Goal: Task Accomplishment & Management: Use online tool/utility

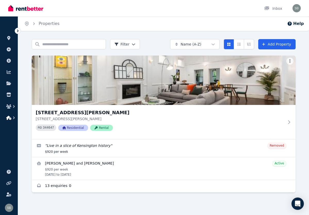
click at [13, 119] on icon "button" at bounding box center [13, 117] width 5 height 5
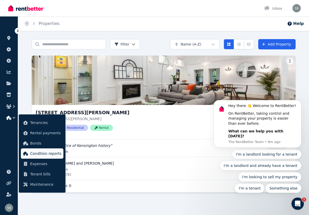
click at [36, 153] on span "Condition reports" at bounding box center [45, 154] width 31 height 6
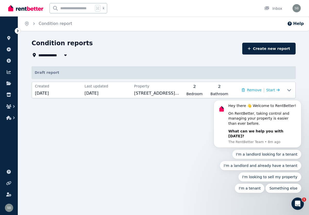
click at [268, 90] on body "Hey there 👋 Welcome to RentBetter! On RentBetter, taking control and managing y…" at bounding box center [257, 128] width 99 height 142
click at [267, 90] on body "Hey there 👋 Welcome to RentBetter! On RentBetter, taking control and managing y…" at bounding box center [257, 128] width 99 height 142
click at [287, 91] on body "Hey there 👋 Welcome to RentBetter! On RentBetter, taking control and managing y…" at bounding box center [257, 128] width 99 height 142
click at [273, 49] on link "Create new report" at bounding box center [268, 49] width 53 height 12
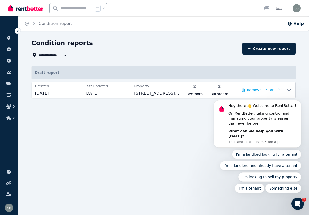
click at [269, 89] on body "Hey there 👋 Welcome to RentBetter! On RentBetter, taking control and managing y…" at bounding box center [257, 128] width 99 height 142
click at [275, 90] on body "Hey there 👋 Welcome to RentBetter! On RentBetter, taking control and managing y…" at bounding box center [257, 128] width 99 height 142
click at [277, 90] on body "Hey there 👋 Welcome to RentBetter! On RentBetter, taking control and managing y…" at bounding box center [257, 128] width 99 height 142
click at [300, 103] on icon "Dismiss notification" at bounding box center [299, 102] width 3 height 3
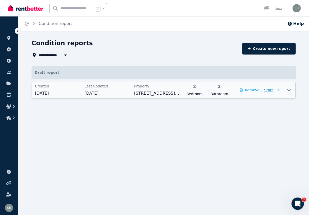
click at [274, 90] on span "Start" at bounding box center [271, 90] width 15 height 6
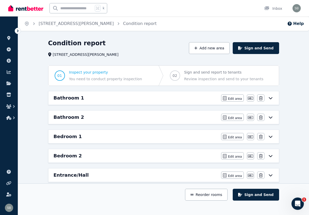
click at [71, 100] on h6 "Bathroom 1" at bounding box center [69, 98] width 30 height 7
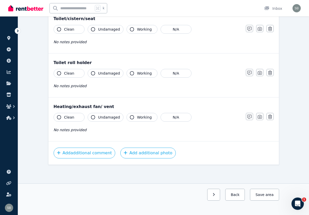
scroll to position [599, 0]
